Goal: Task Accomplishment & Management: Manage account settings

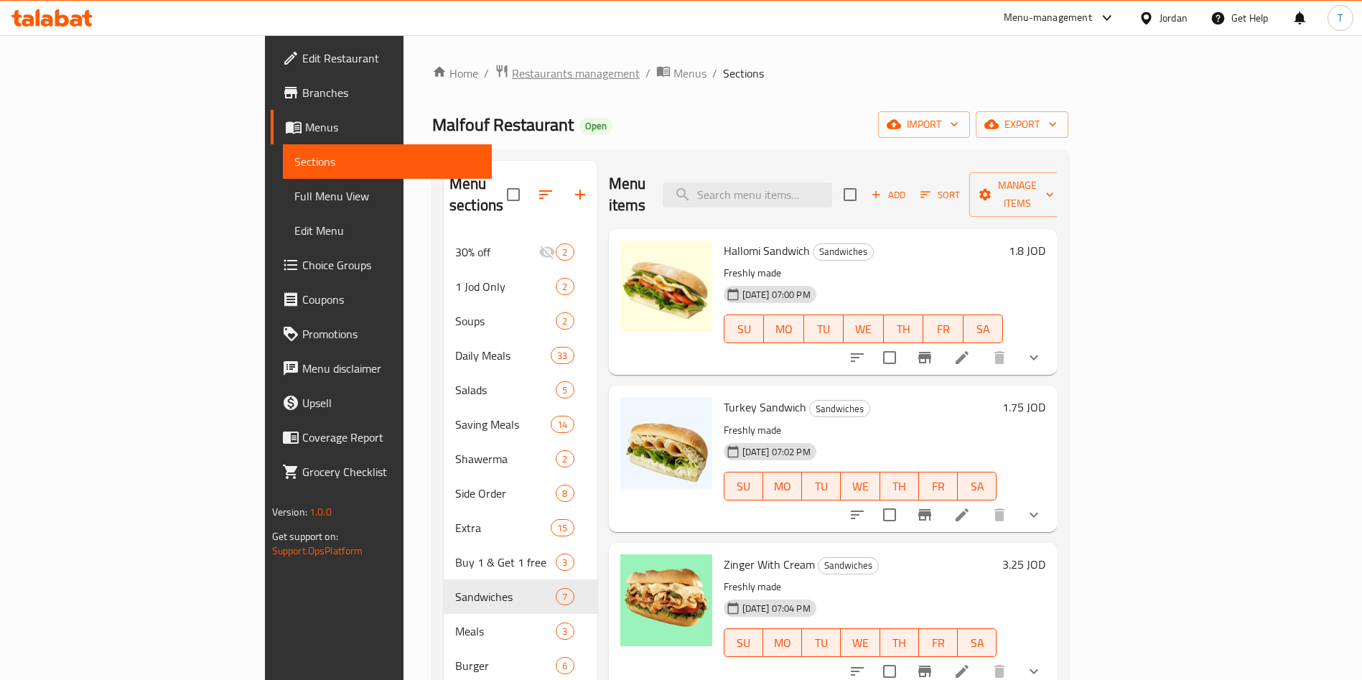
click at [512, 67] on span "Restaurants management" at bounding box center [576, 73] width 128 height 17
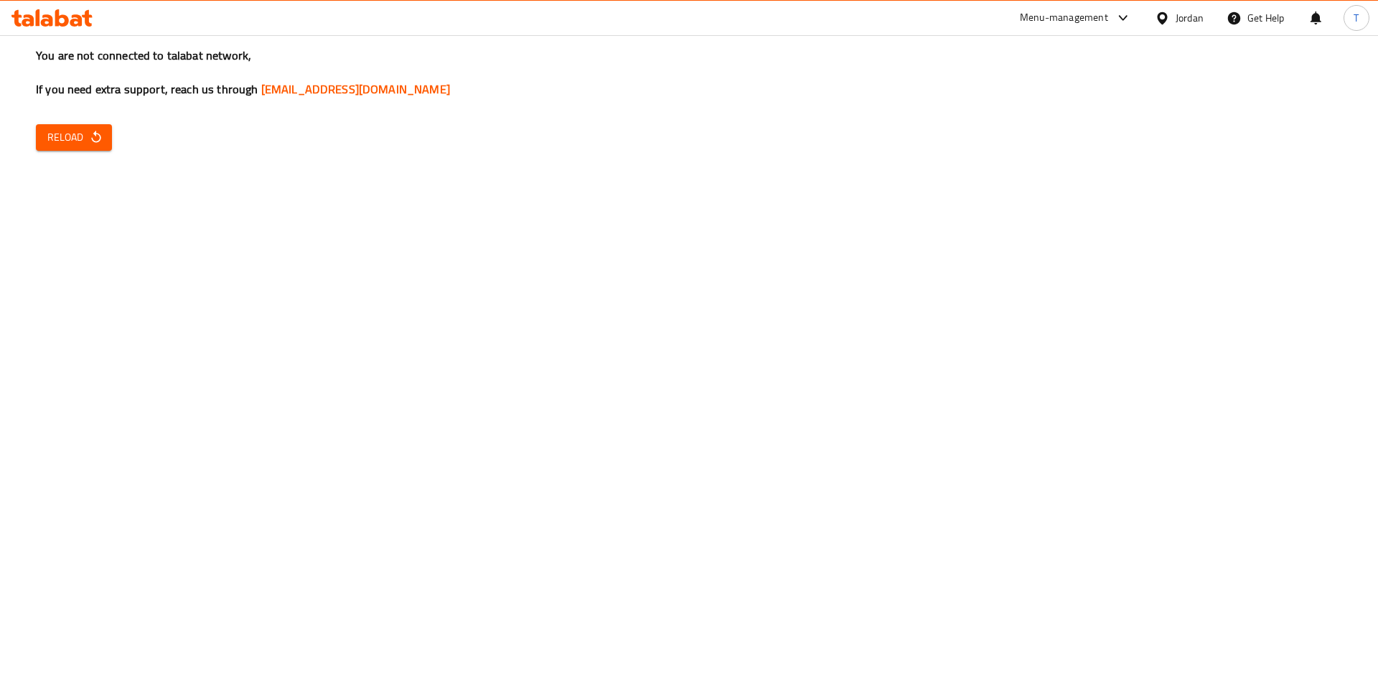
click at [655, 441] on div "You are not connected to talabat network, If you need extra support, reach us t…" at bounding box center [689, 340] width 1378 height 680
click at [117, 132] on div "You are not connected to talabat network, If you need extra support, reach us t…" at bounding box center [689, 340] width 1378 height 680
click at [108, 130] on button "Reload" at bounding box center [74, 137] width 76 height 27
click at [76, 132] on span "Reload" at bounding box center [73, 138] width 53 height 18
click at [55, 136] on span "Reload" at bounding box center [73, 138] width 53 height 18
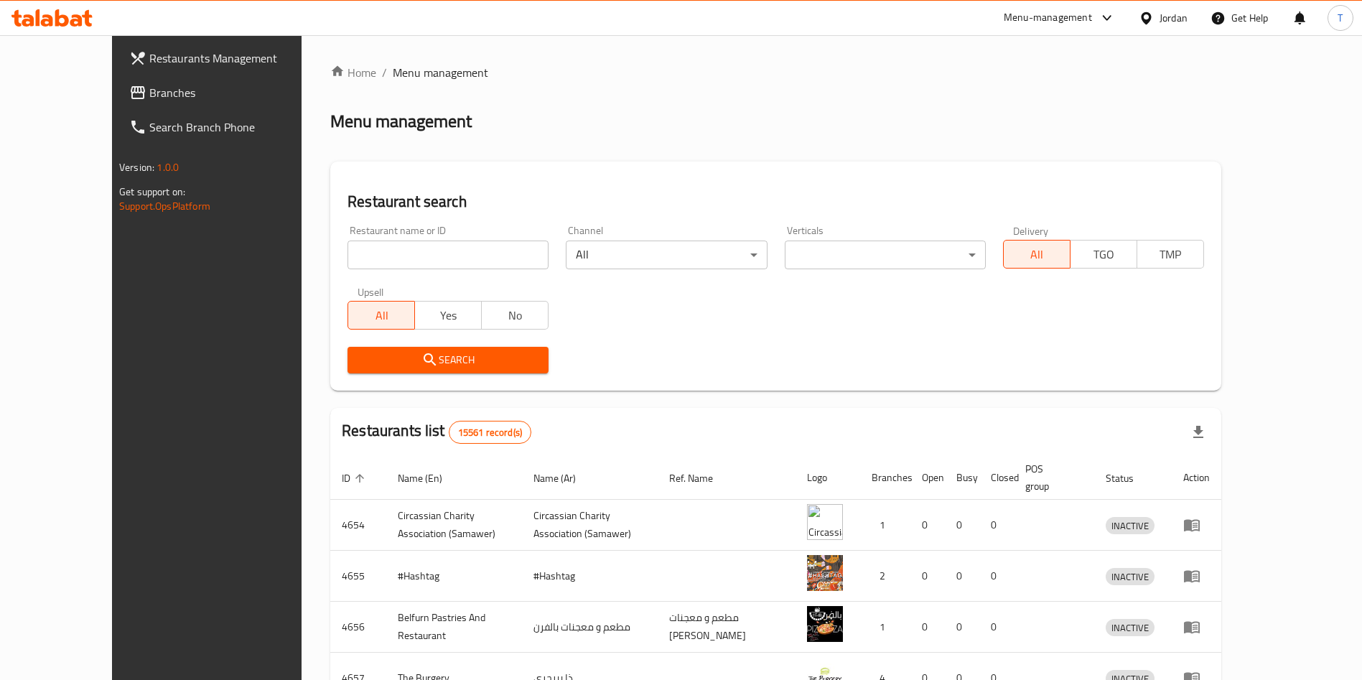
drag, startPoint x: 385, startPoint y: 252, endPoint x: 464, endPoint y: 268, distance: 80.5
click at [385, 252] on input "search" at bounding box center [447, 255] width 201 height 29
type input "ش"
type input "al rayan"
click at [465, 368] on span "Search" at bounding box center [448, 360] width 178 height 18
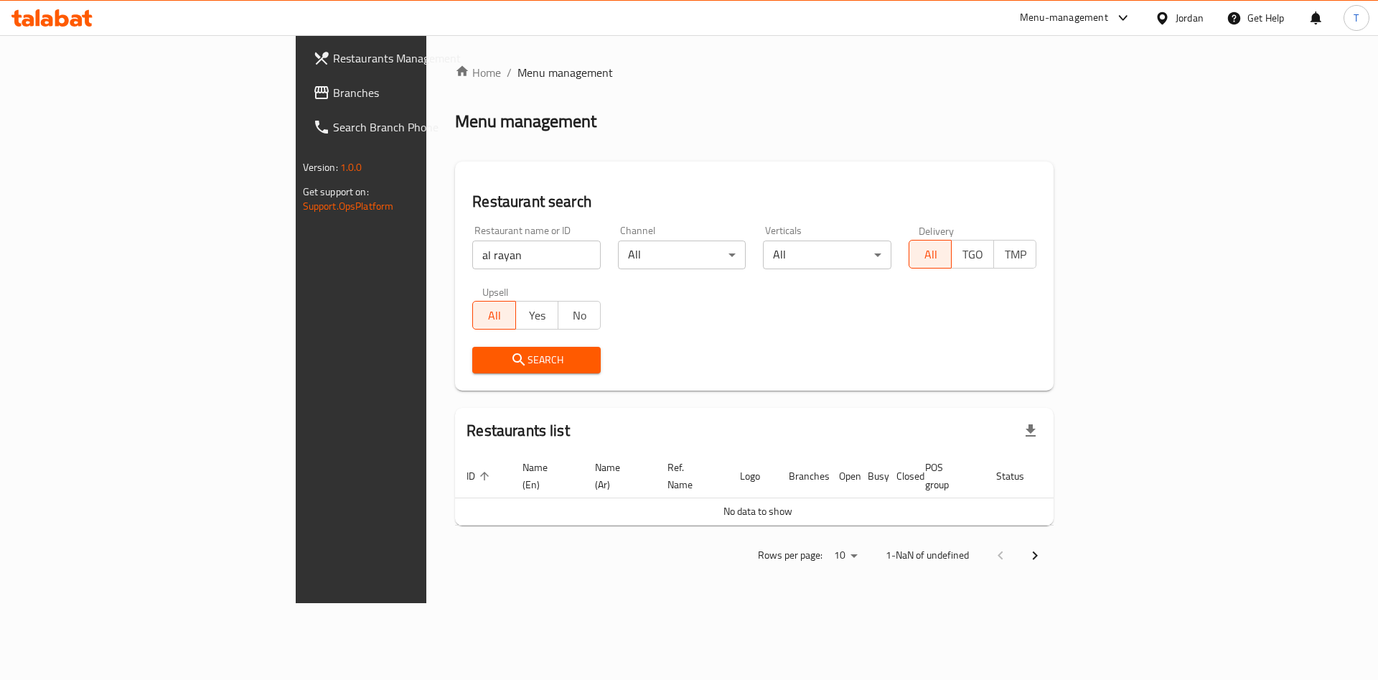
click at [484, 359] on span "Search" at bounding box center [537, 360] width 106 height 18
click at [519, 363] on button "Search" at bounding box center [536, 360] width 129 height 27
click at [472, 262] on input "al rayan" at bounding box center [536, 255] width 129 height 29
click at [484, 355] on span "Search" at bounding box center [537, 360] width 106 height 18
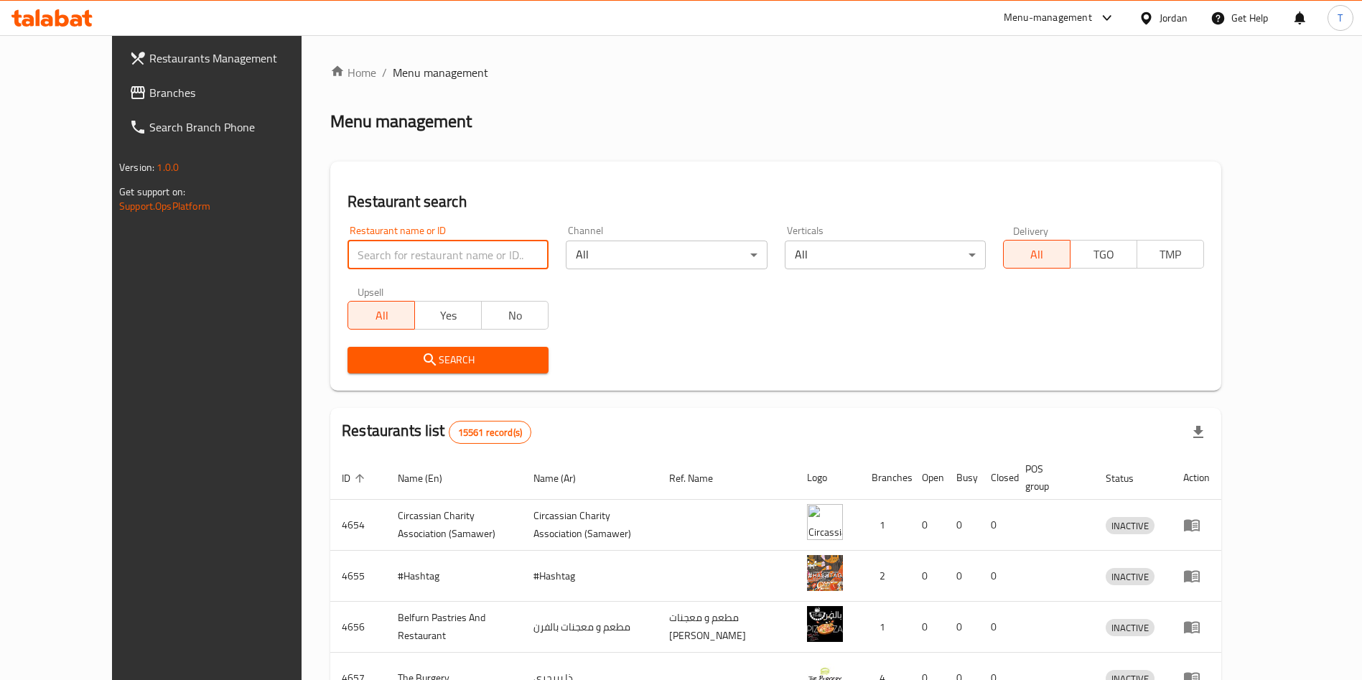
drag, startPoint x: 398, startPoint y: 254, endPoint x: 407, endPoint y: 253, distance: 9.4
click at [398, 253] on input "search" at bounding box center [447, 255] width 201 height 29
type input "al rayan"
click button "Search" at bounding box center [447, 360] width 201 height 27
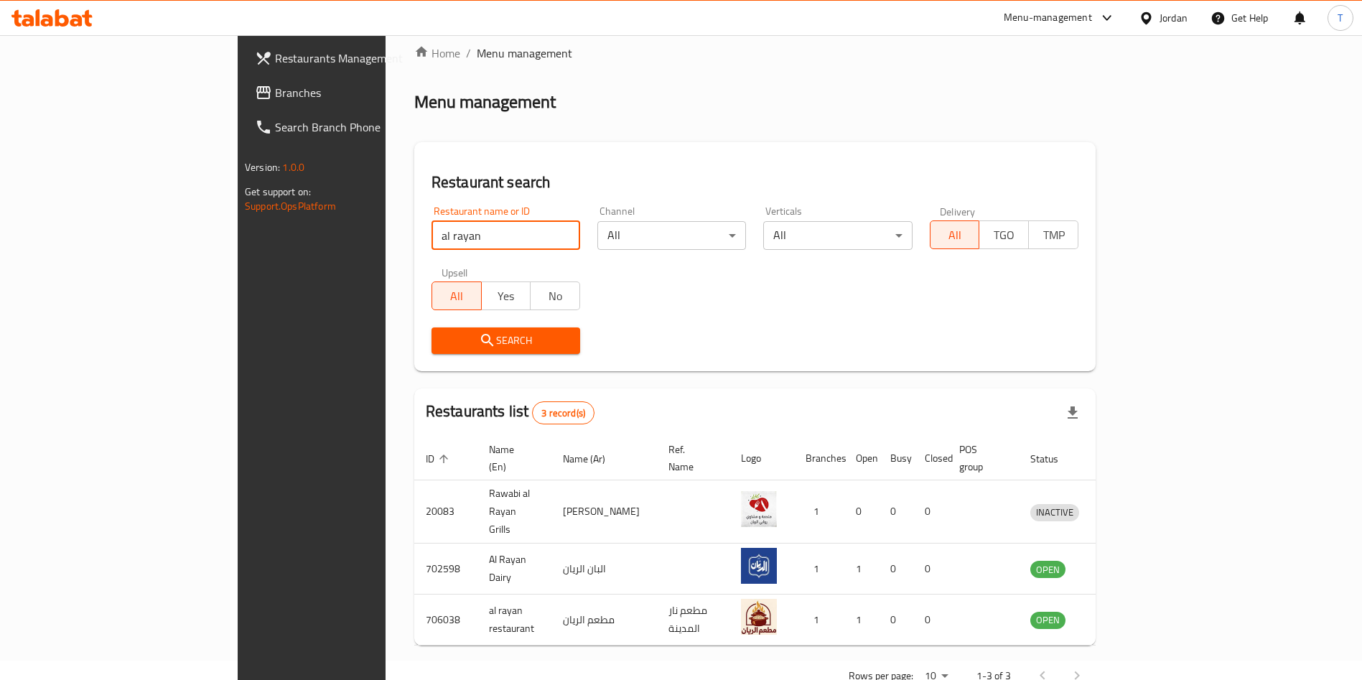
scroll to position [34, 0]
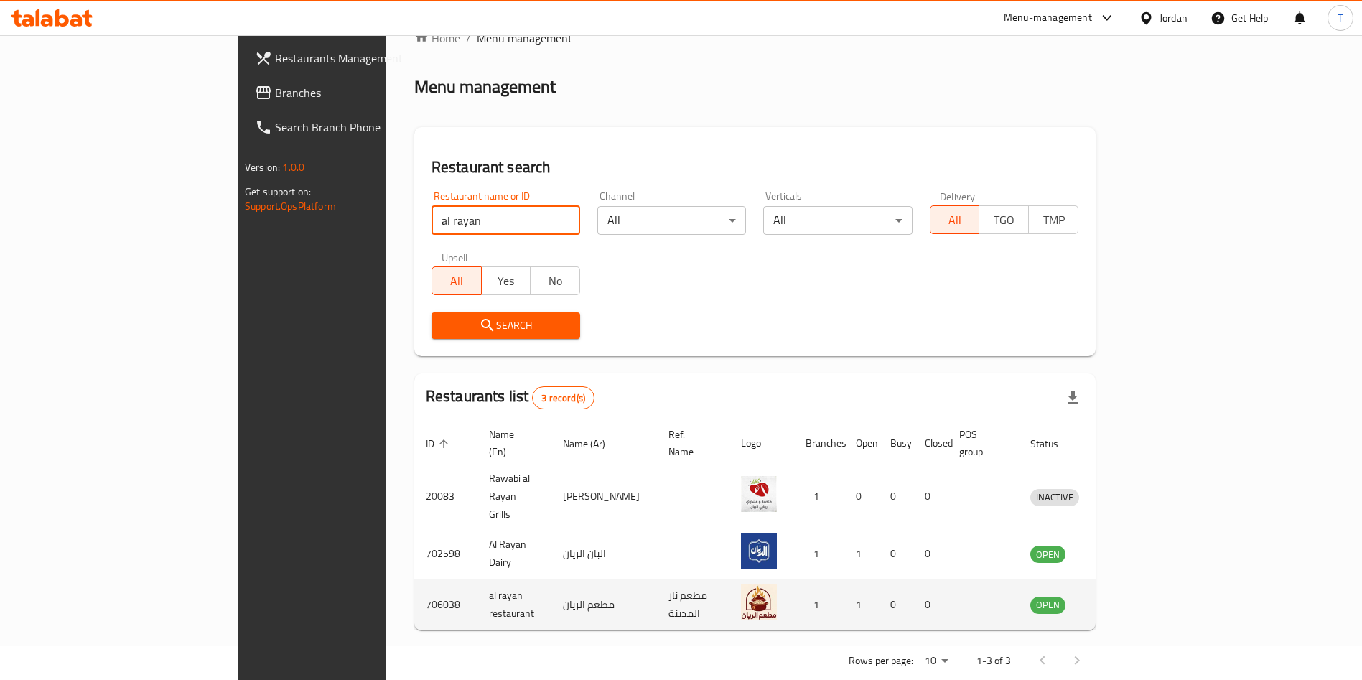
click at [1146, 587] on td "enhanced table" at bounding box center [1121, 604] width 50 height 51
click at [1125, 596] on icon "enhanced table" at bounding box center [1116, 604] width 17 height 17
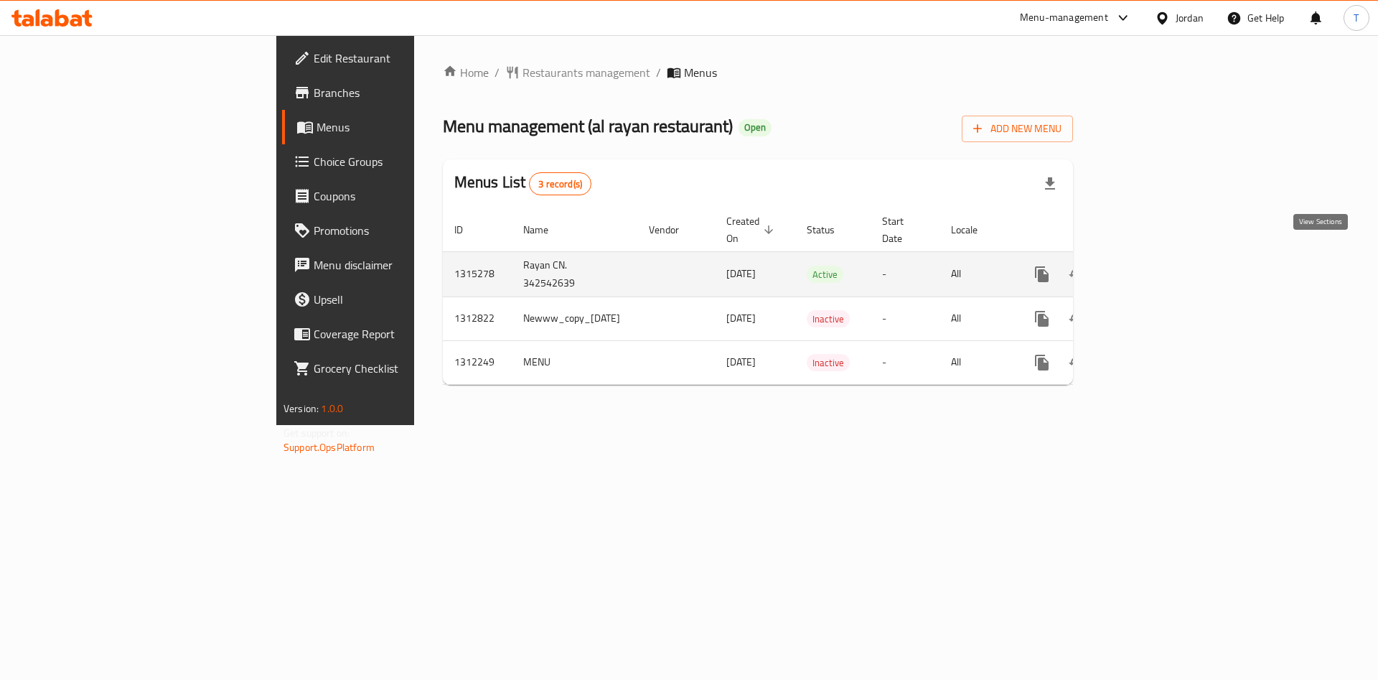
click at [1152, 268] on icon "enhanced table" at bounding box center [1145, 274] width 13 height 13
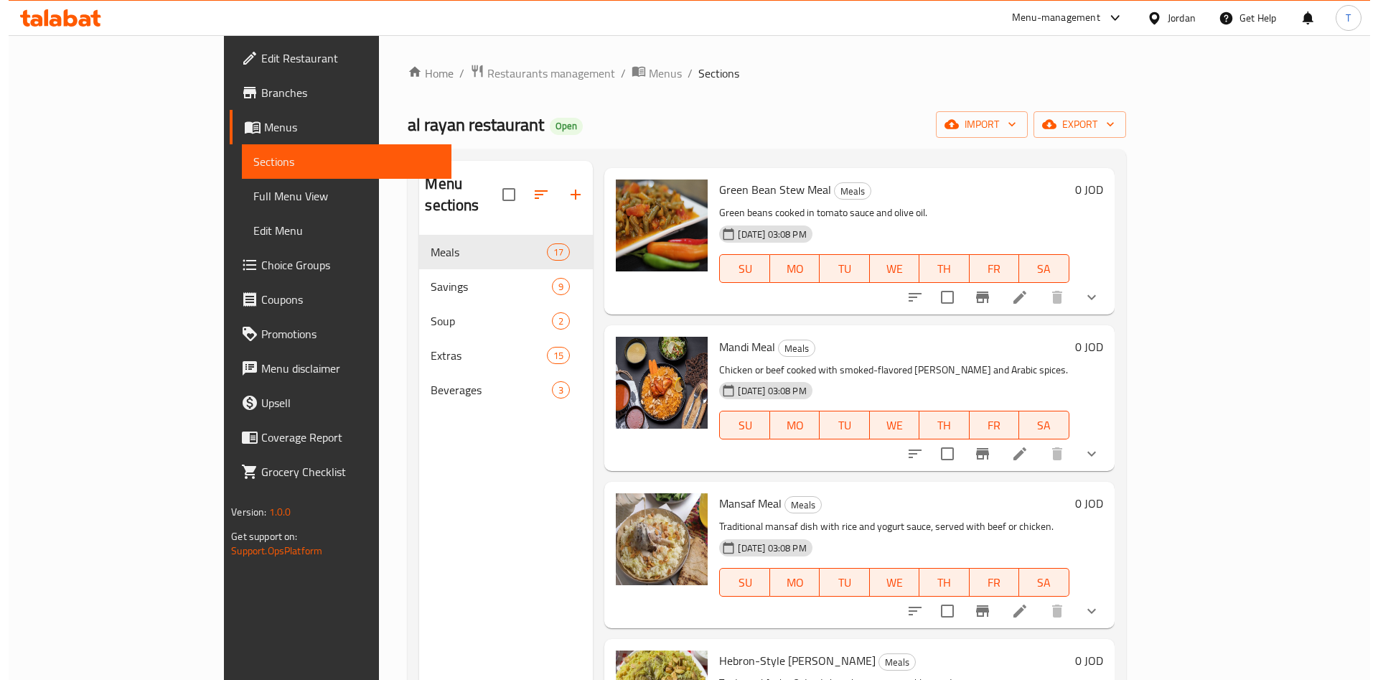
scroll to position [2022, 0]
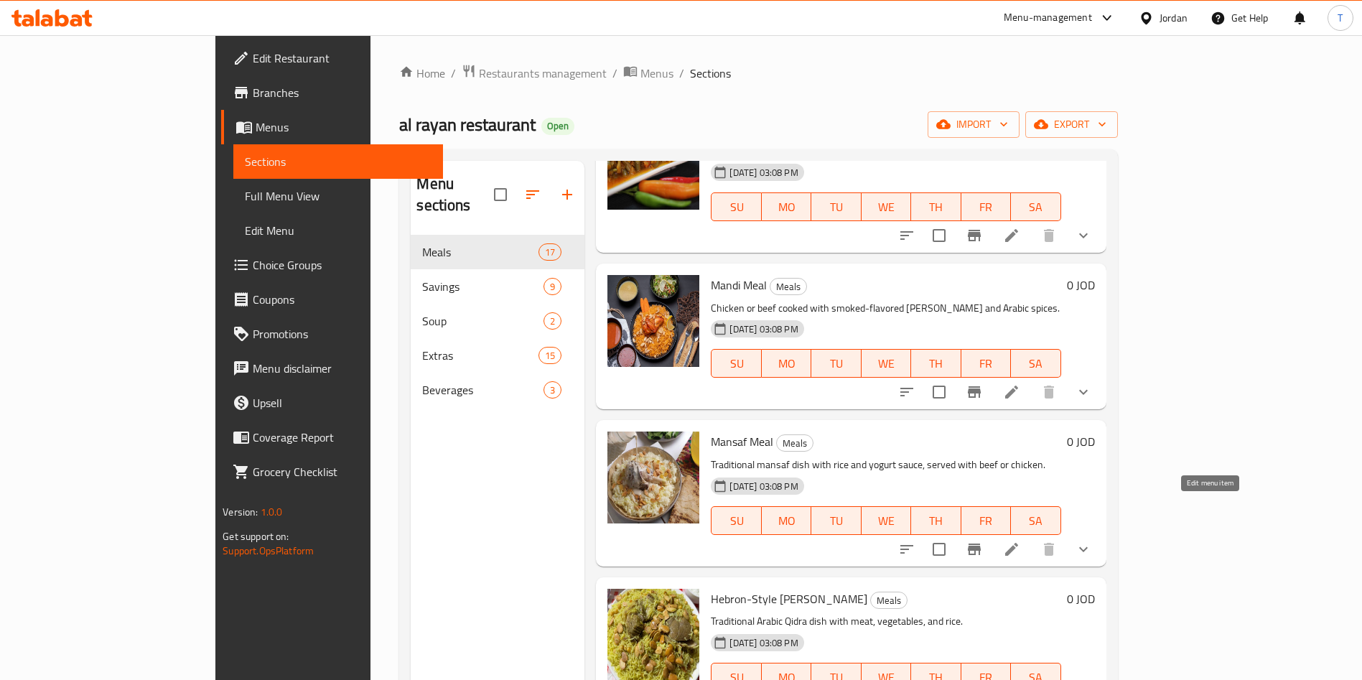
click at [1020, 541] on icon at bounding box center [1011, 549] width 17 height 17
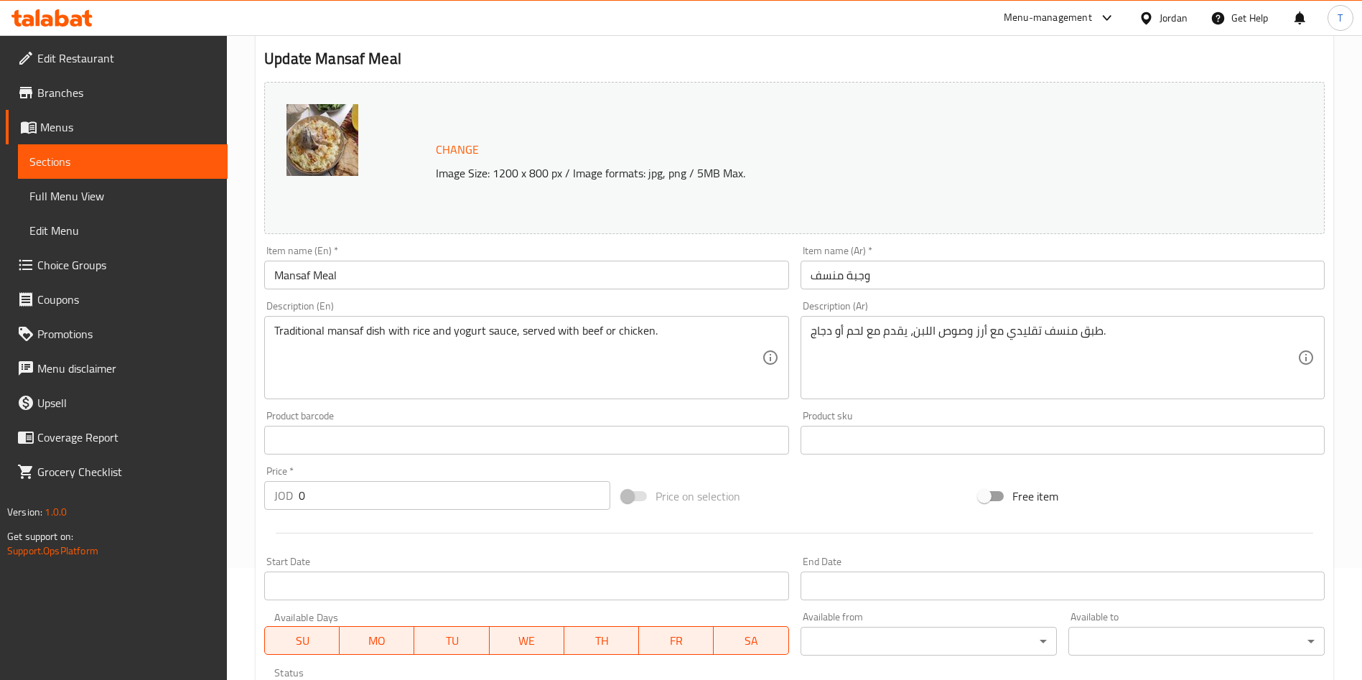
scroll to position [388, 0]
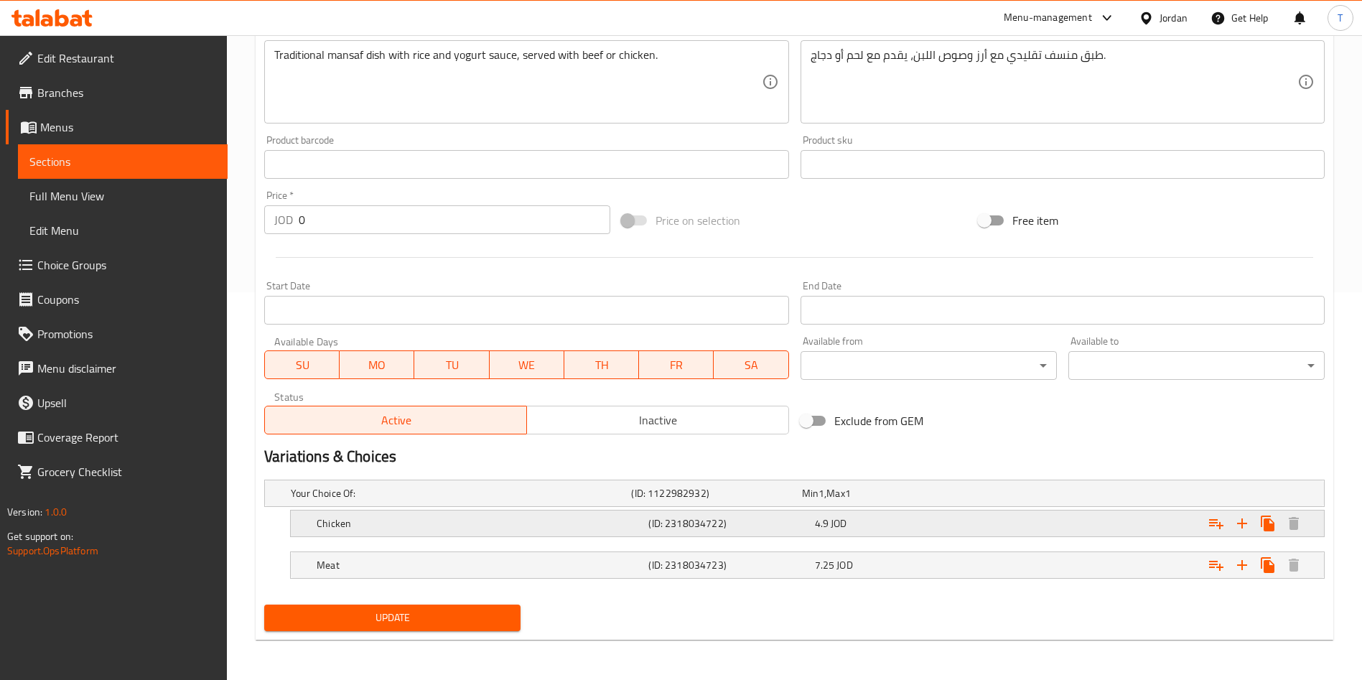
click at [948, 523] on div "4.9 JOD" at bounding box center [895, 523] width 160 height 14
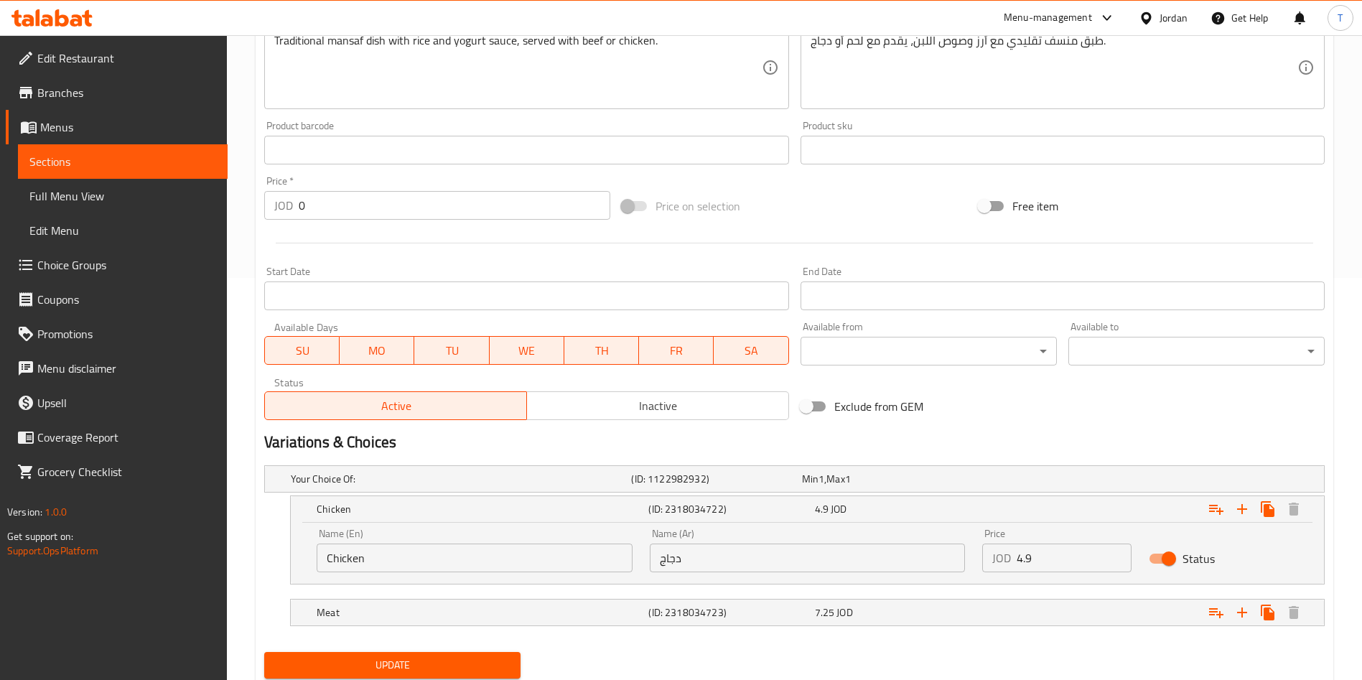
scroll to position [449, 0]
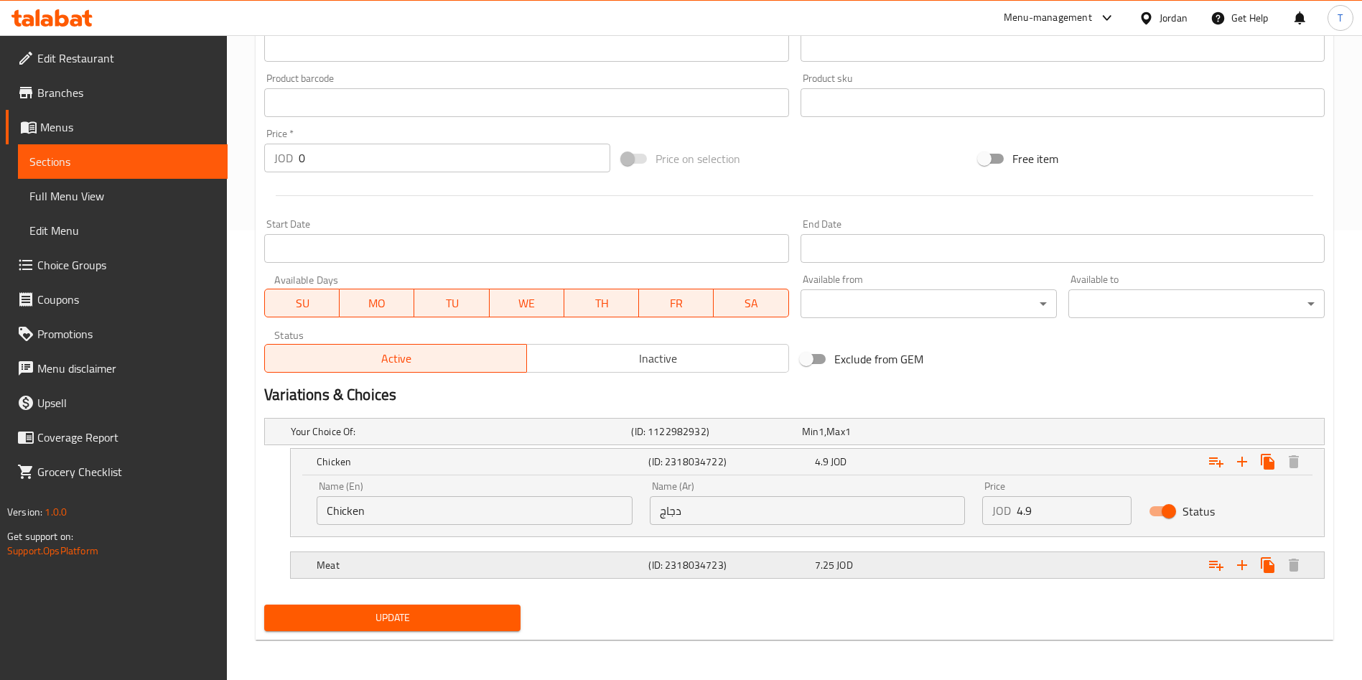
click at [949, 571] on div "7.25 JOD" at bounding box center [895, 565] width 160 height 14
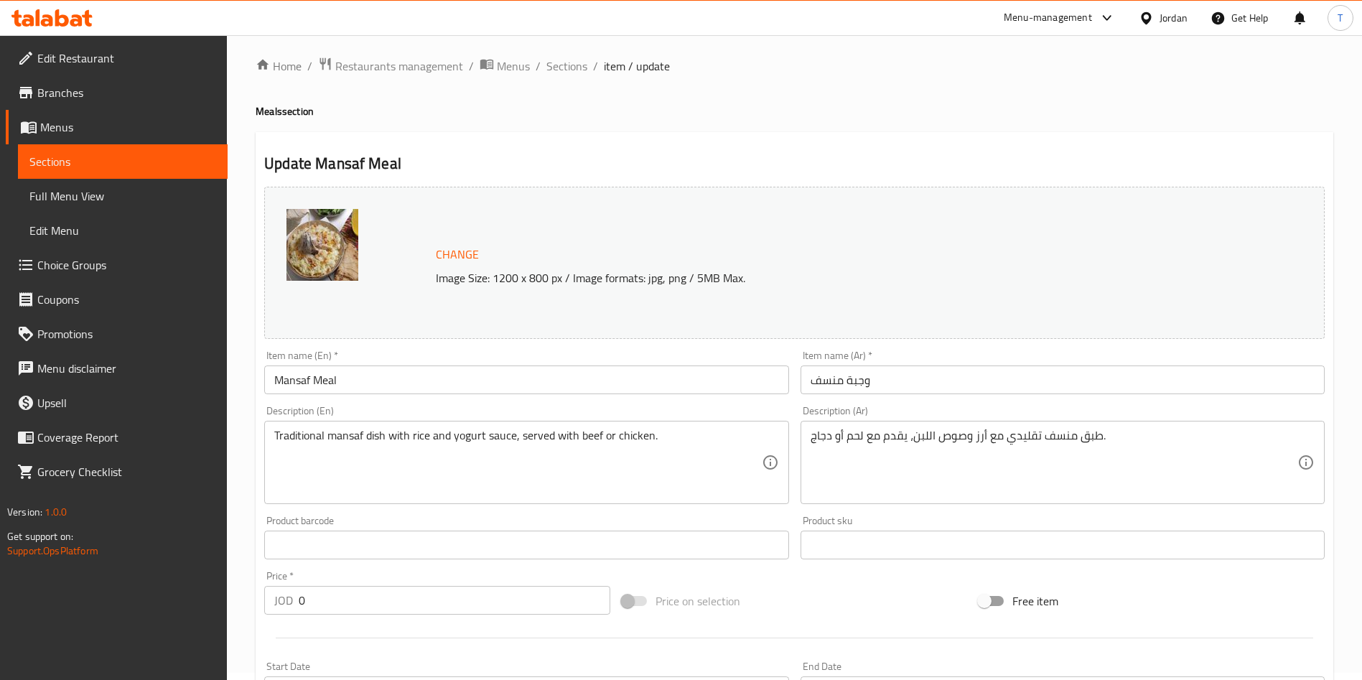
scroll to position [0, 0]
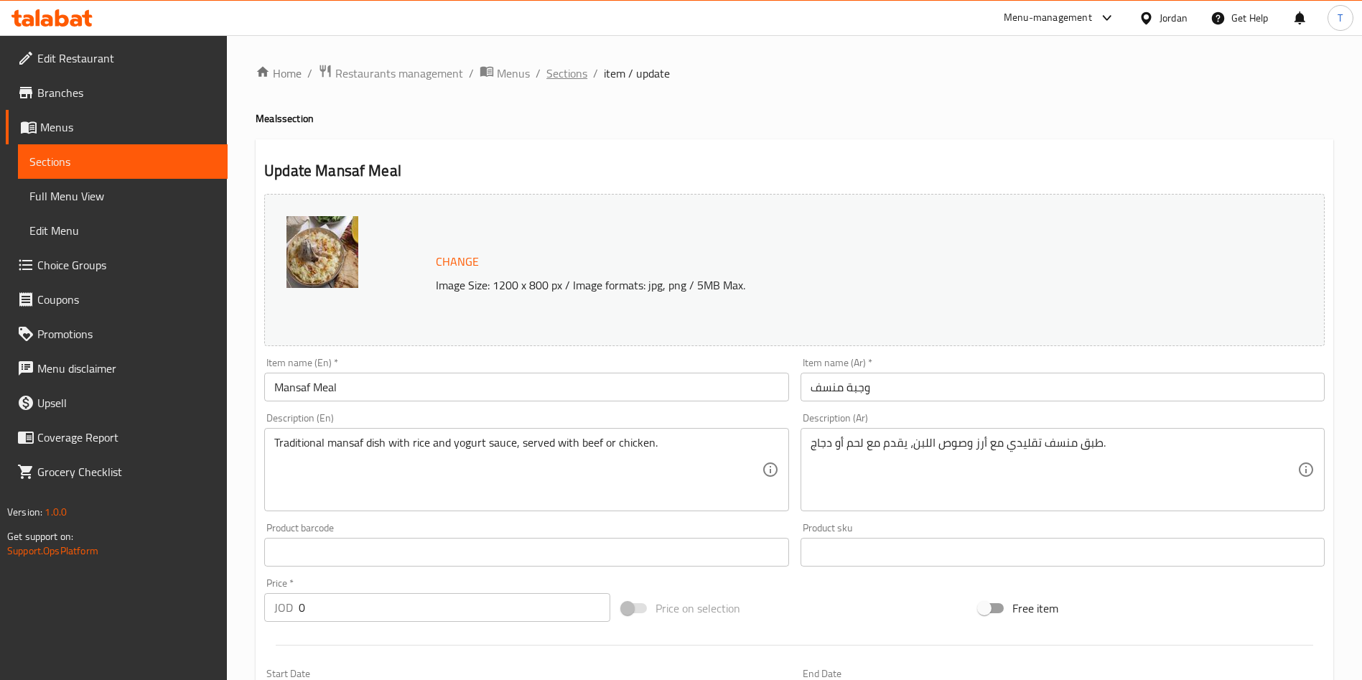
click at [551, 73] on span "Sections" at bounding box center [566, 73] width 41 height 17
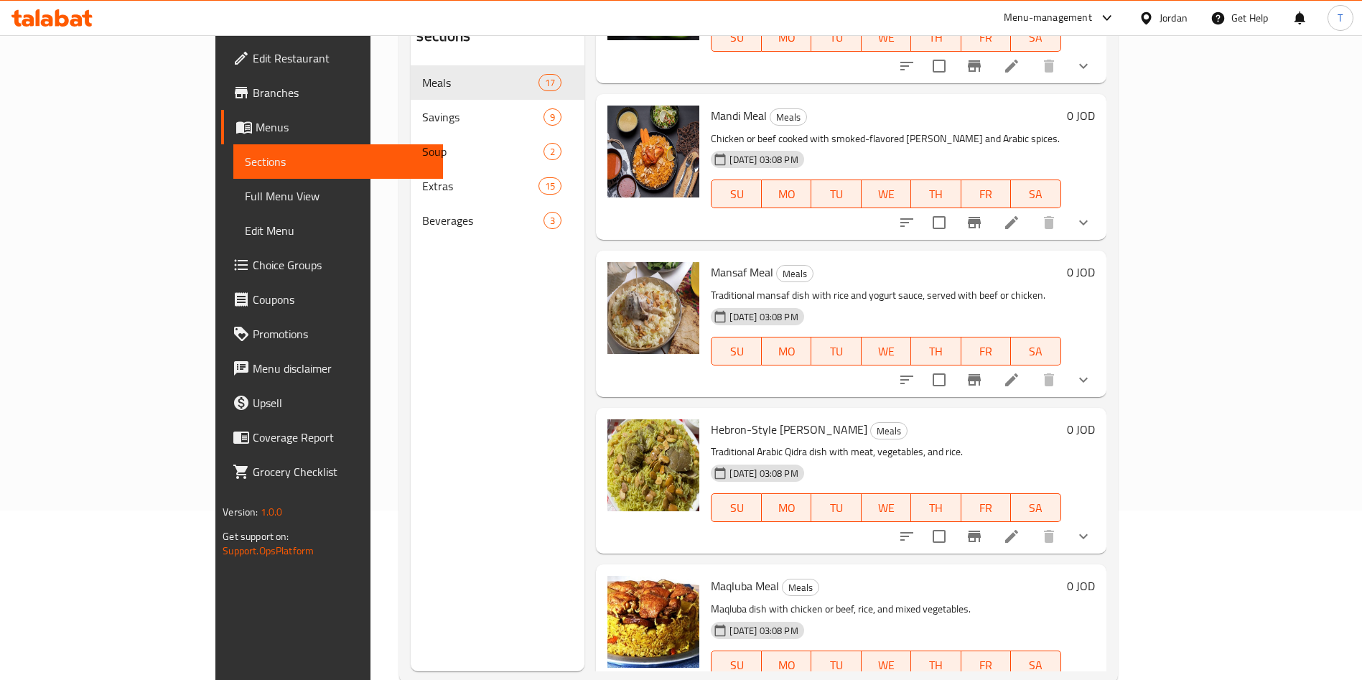
scroll to position [201, 0]
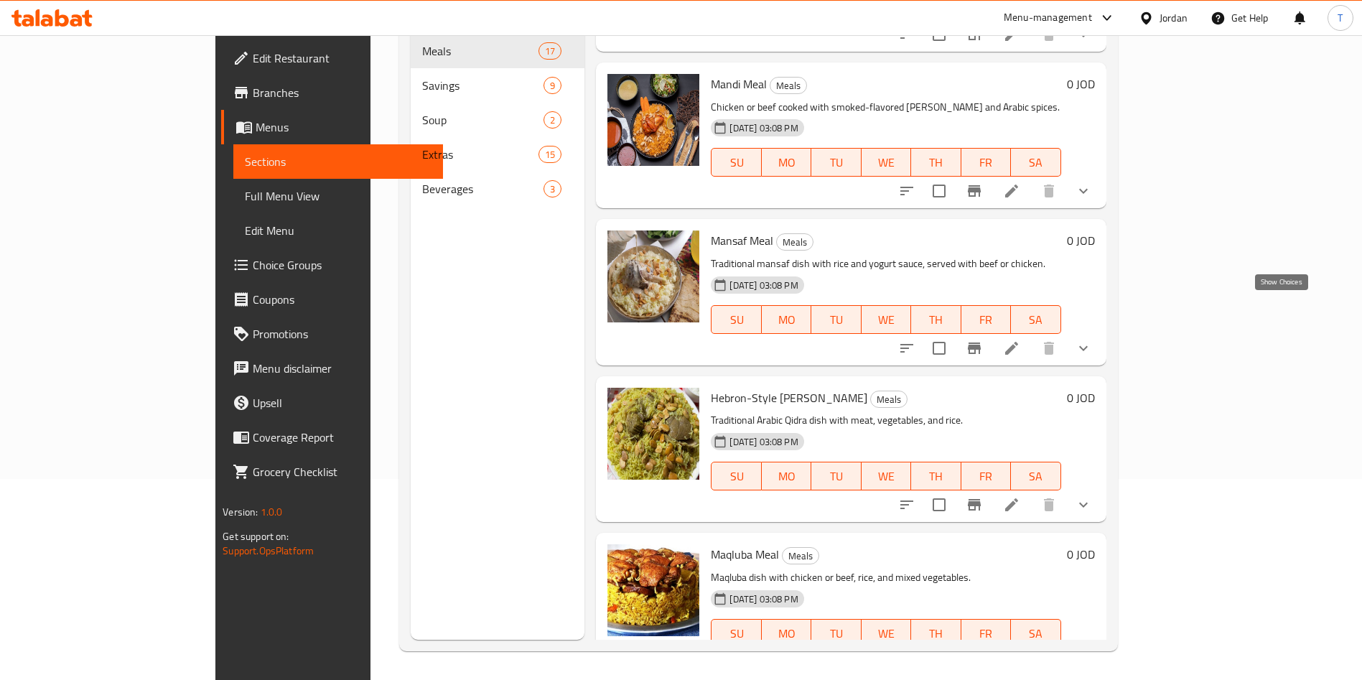
click at [1092, 340] on icon "show more" at bounding box center [1083, 348] width 17 height 17
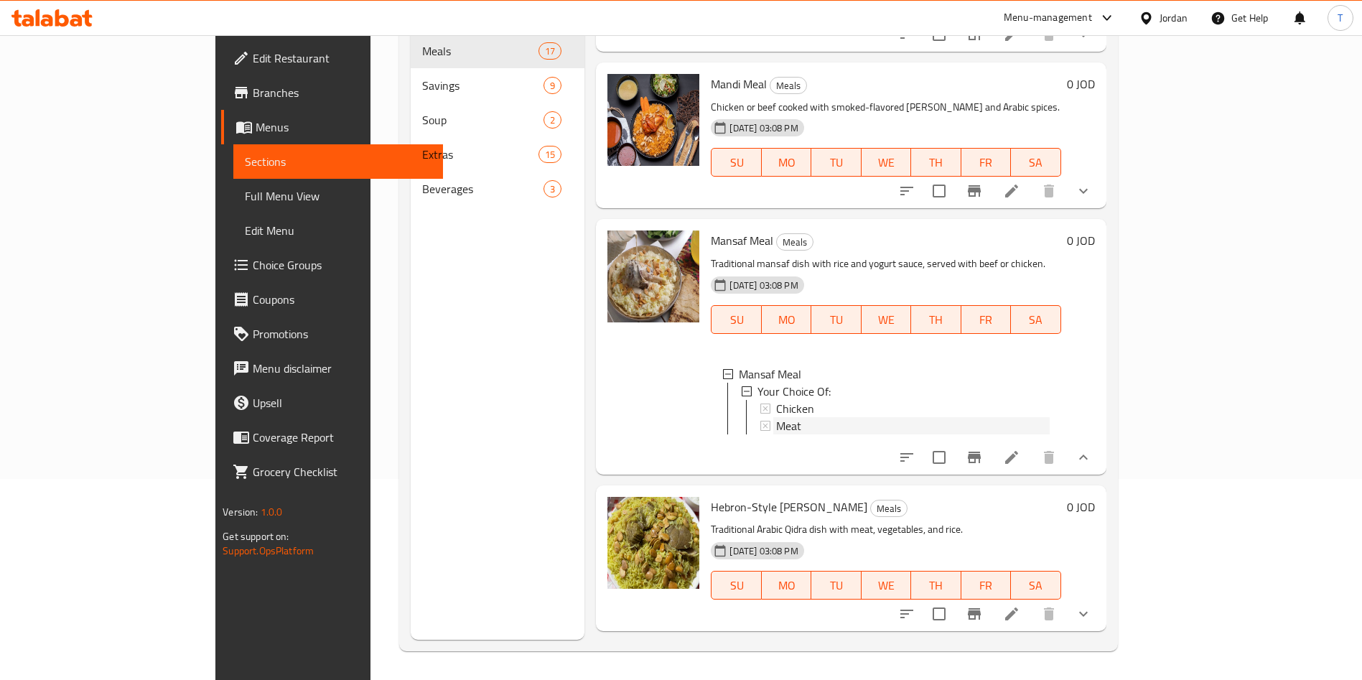
click at [776, 417] on div "Meat" at bounding box center [912, 425] width 273 height 17
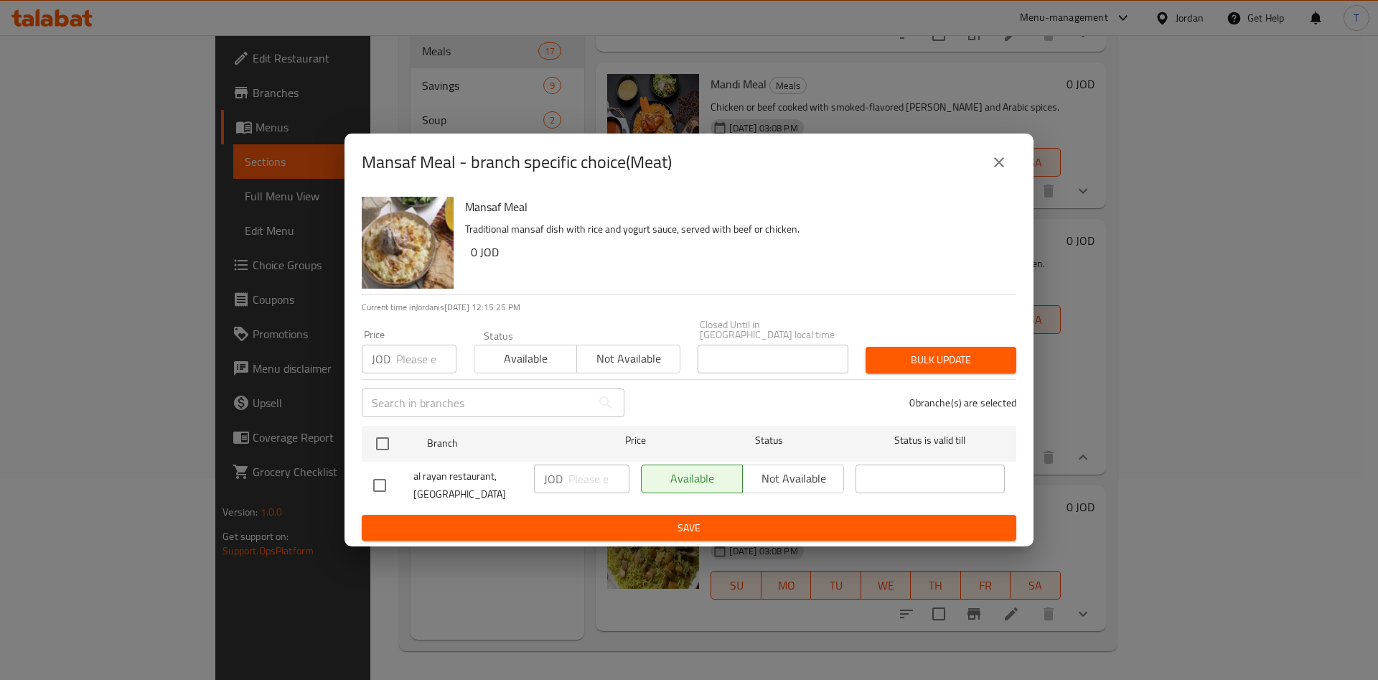
click at [1002, 171] on icon "close" at bounding box center [999, 162] width 17 height 17
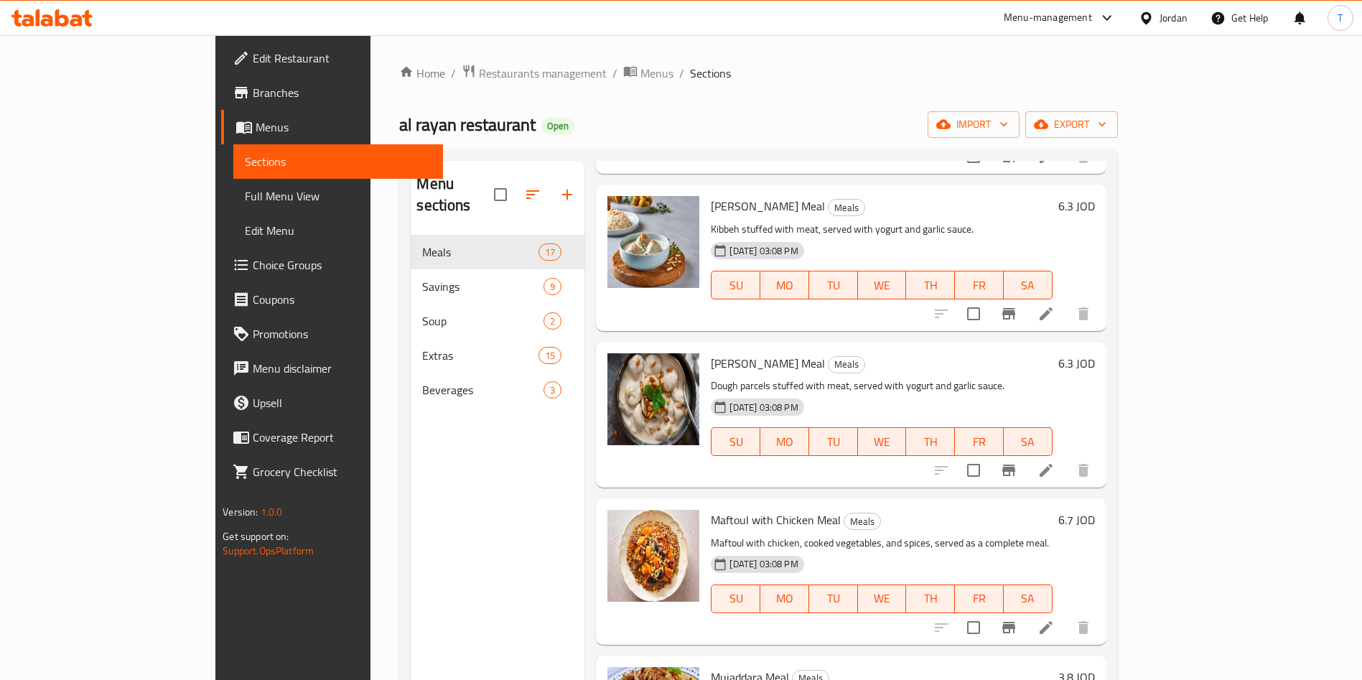
scroll to position [323, 0]
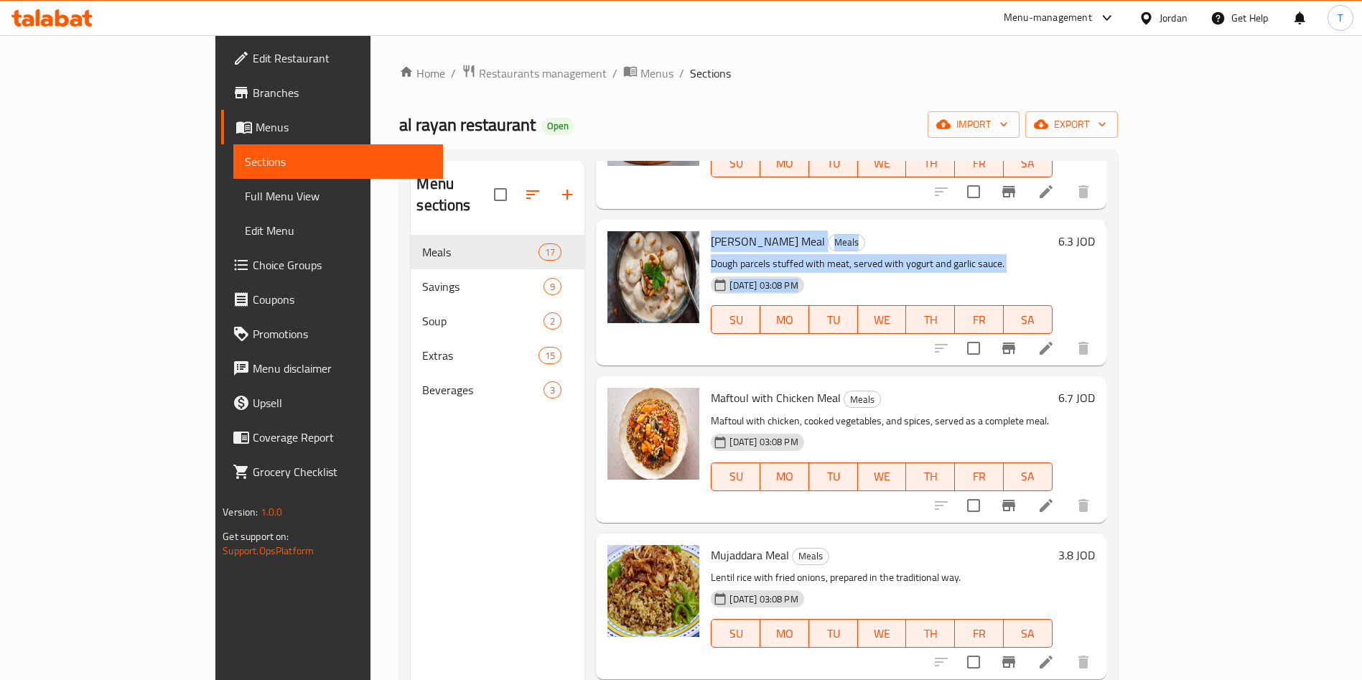
drag, startPoint x: 654, startPoint y: 218, endPoint x: 958, endPoint y: 251, distance: 305.6
click at [958, 251] on div "Shish Barak Meal Meals Dough parcels stuffed with meat, served with yogurt and …" at bounding box center [881, 292] width 353 height 134
click at [976, 255] on p "Dough parcels stuffed with meat, served with yogurt and garlic sauce." at bounding box center [881, 264] width 341 height 18
drag, startPoint x: 803, startPoint y: 250, endPoint x: 656, endPoint y: 210, distance: 151.7
click at [705, 225] on div "Shish Barak Meal Meals Dough parcels stuffed with meat, served with yogurt and …" at bounding box center [881, 292] width 353 height 134
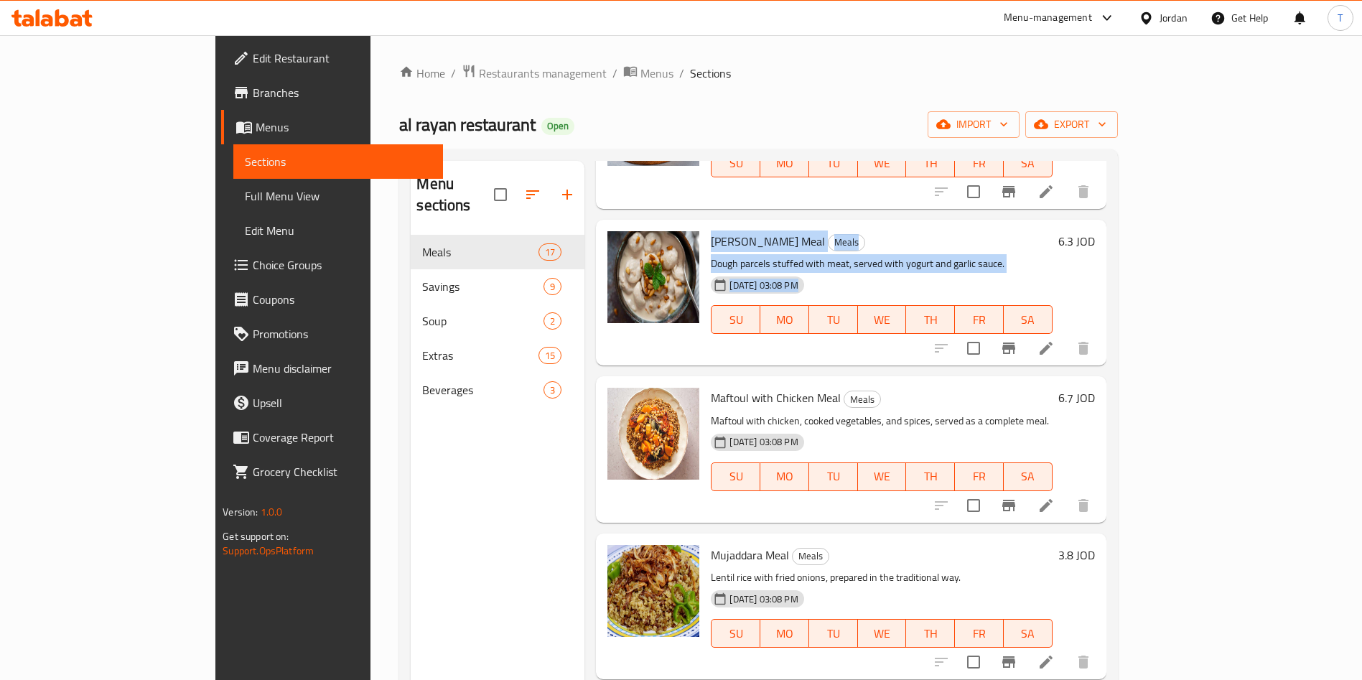
click at [705, 225] on div "Shish Barak Meal Meals Dough parcels stuffed with meat, served with yogurt and …" at bounding box center [881, 292] width 353 height 134
click at [711, 230] on span "[PERSON_NAME] Meal" at bounding box center [768, 241] width 114 height 22
drag, startPoint x: 658, startPoint y: 216, endPoint x: 947, endPoint y: 273, distance: 294.8
click at [947, 273] on div "Shish Barak Meal Meals Dough parcels stuffed with meat, served with yogurt and …" at bounding box center [881, 292] width 353 height 134
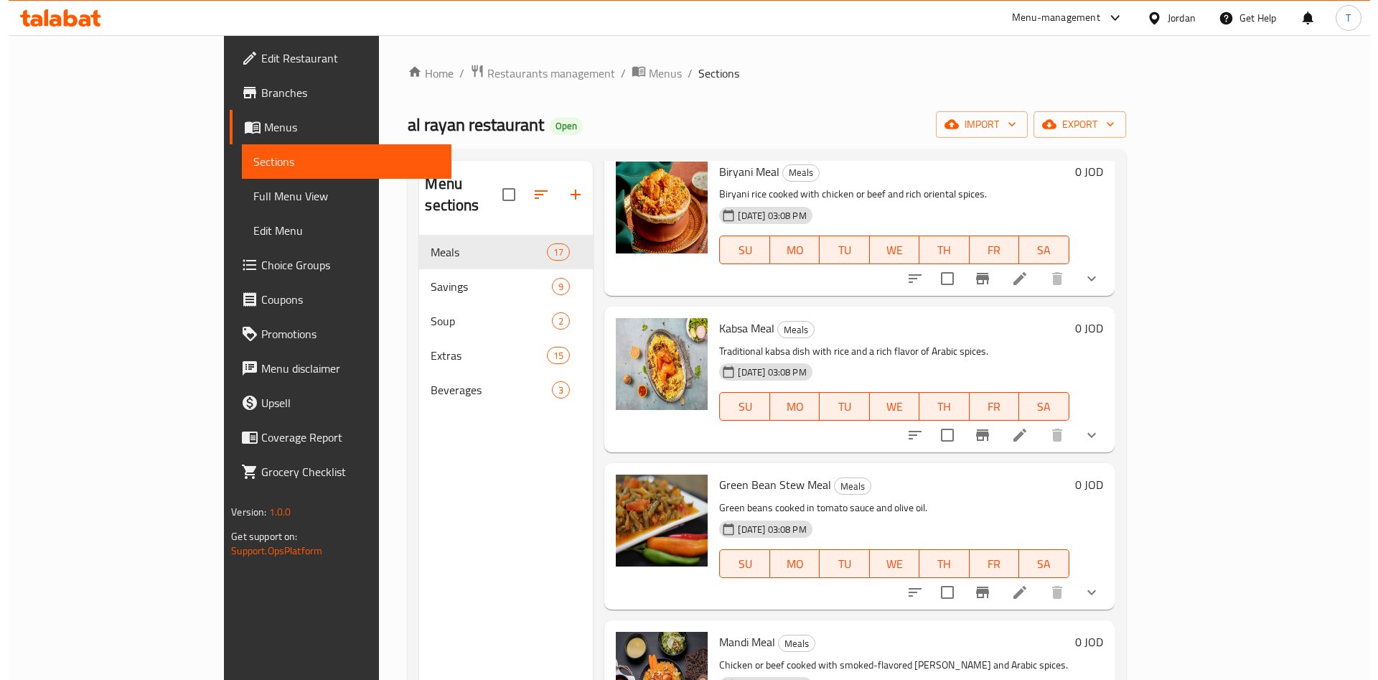
scroll to position [2148, 0]
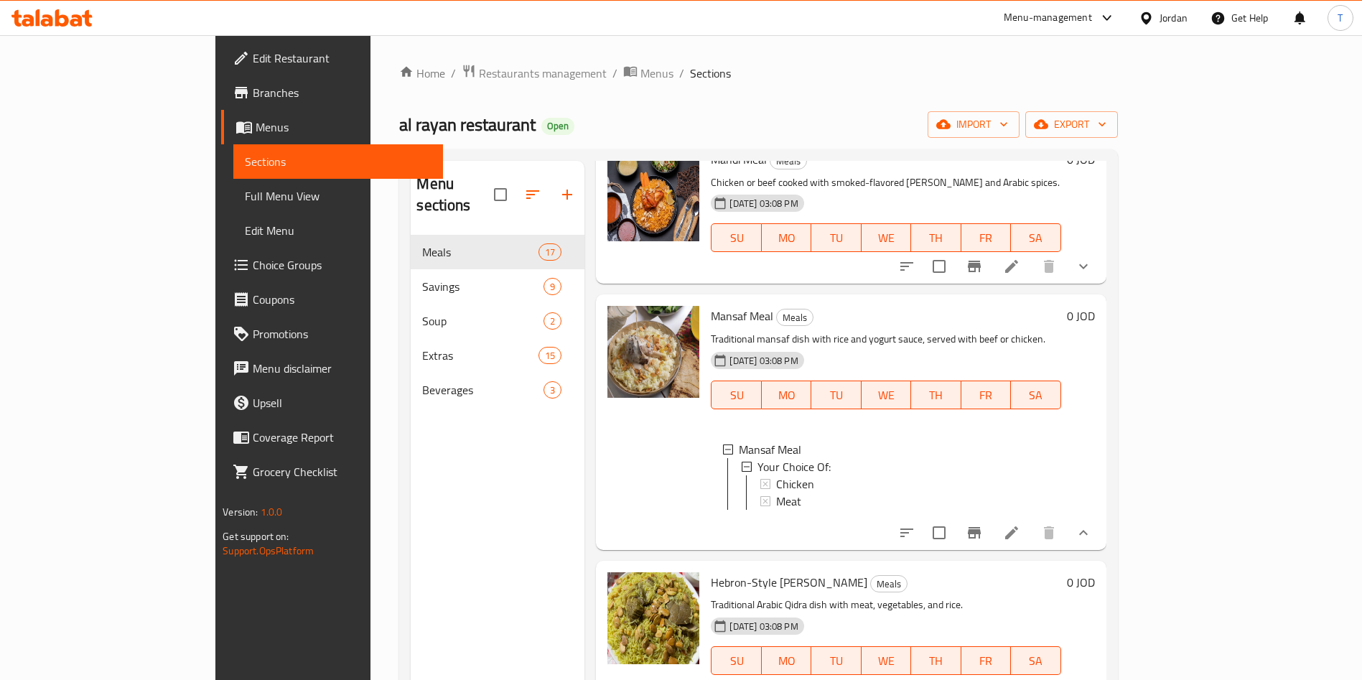
click at [1018, 526] on icon at bounding box center [1011, 532] width 13 height 13
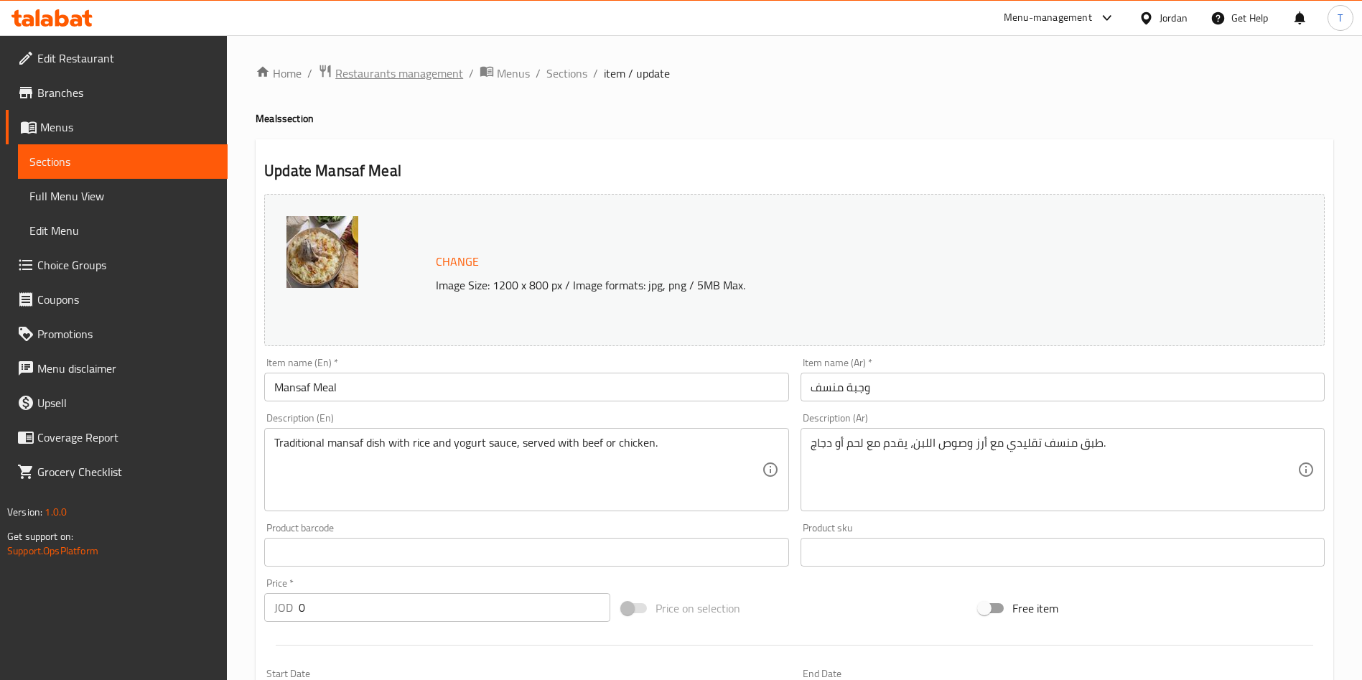
click at [388, 75] on span "Restaurants management" at bounding box center [399, 73] width 128 height 17
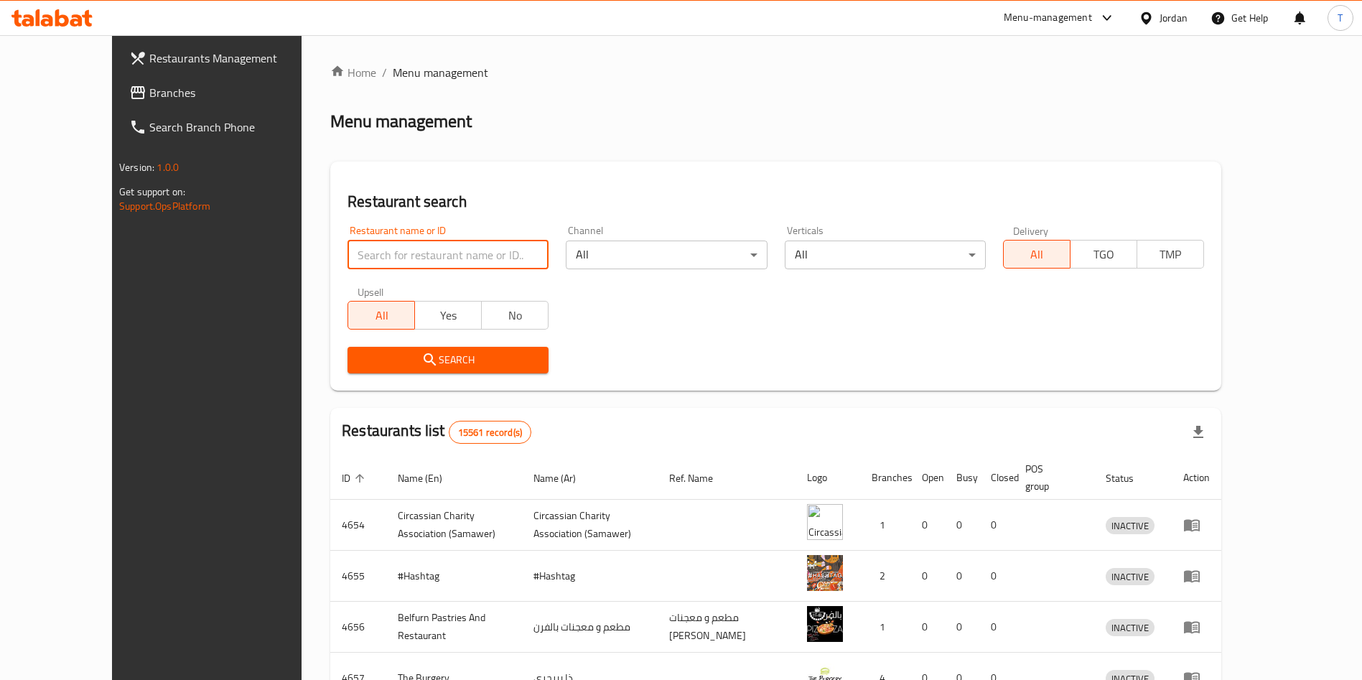
click at [391, 259] on input "search" at bounding box center [447, 255] width 201 height 29
type input "Al Ramleh Abu Alya"
click button "Search" at bounding box center [447, 360] width 201 height 27
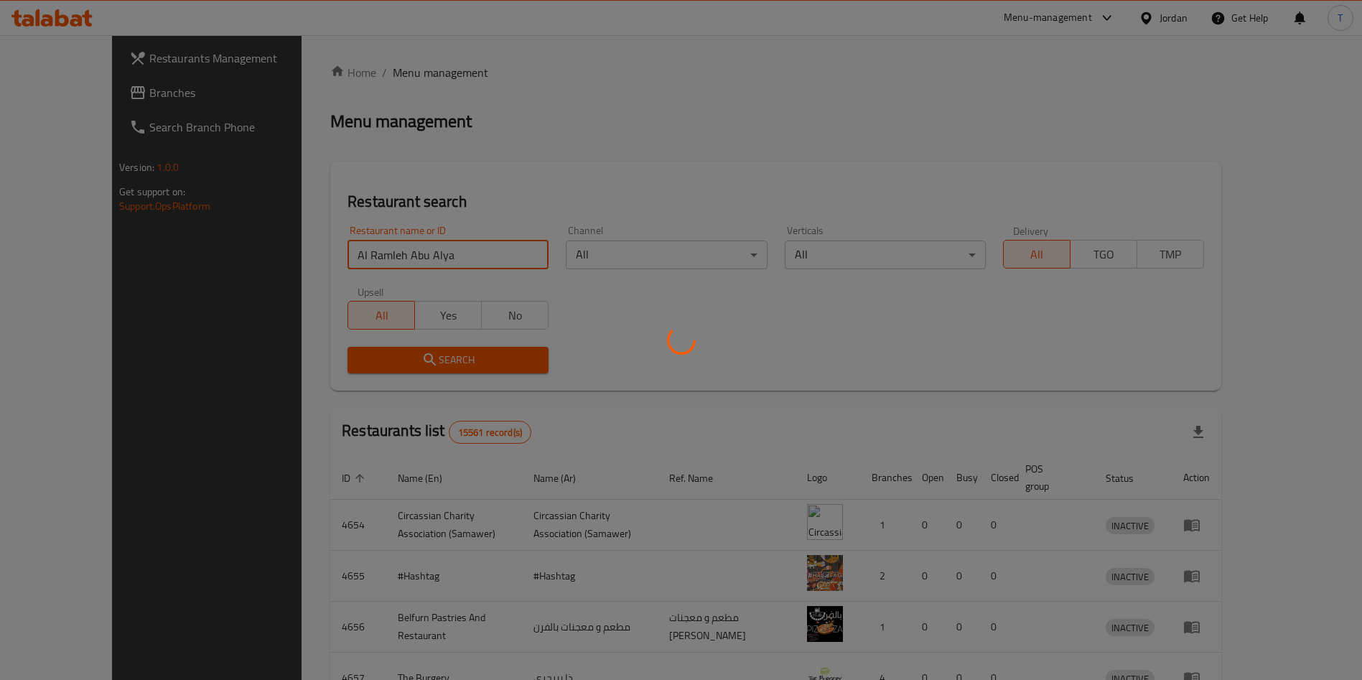
click button "Search" at bounding box center [447, 360] width 201 height 27
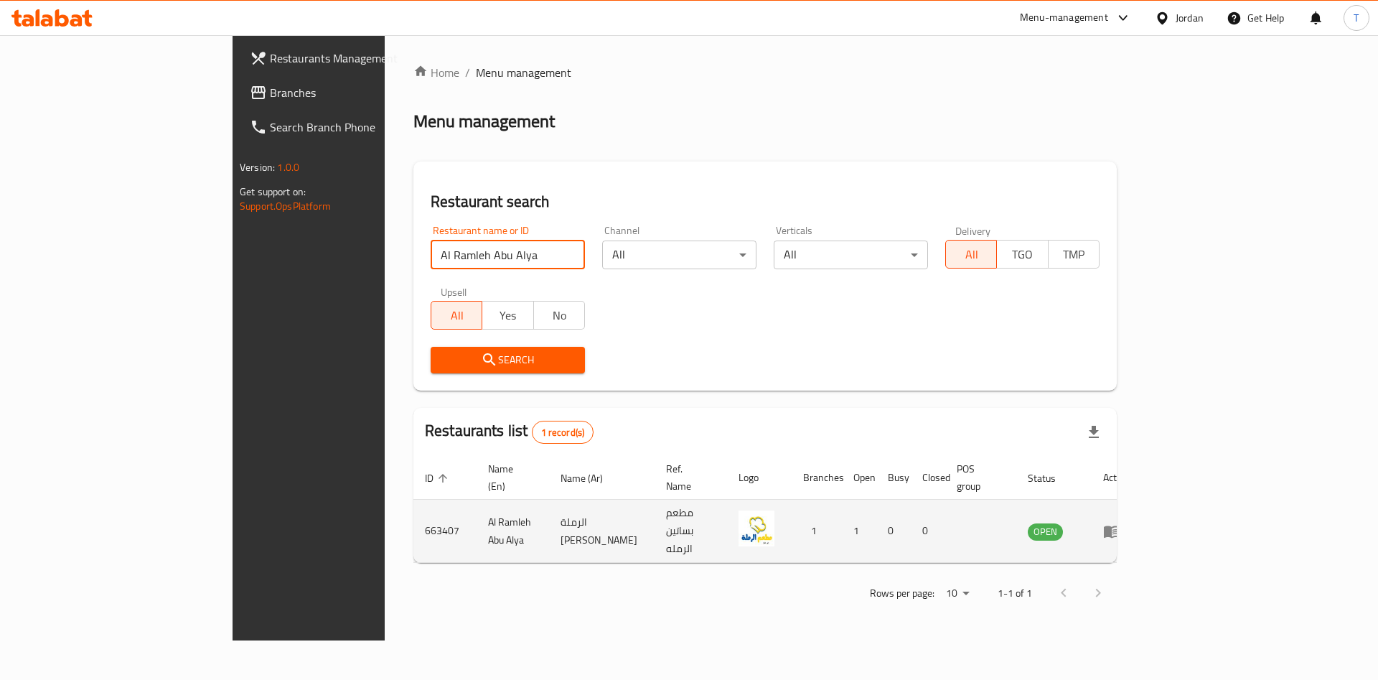
click at [414, 505] on td "663407" at bounding box center [445, 531] width 63 height 63
copy td "663407"
